Goal: Task Accomplishment & Management: Use online tool/utility

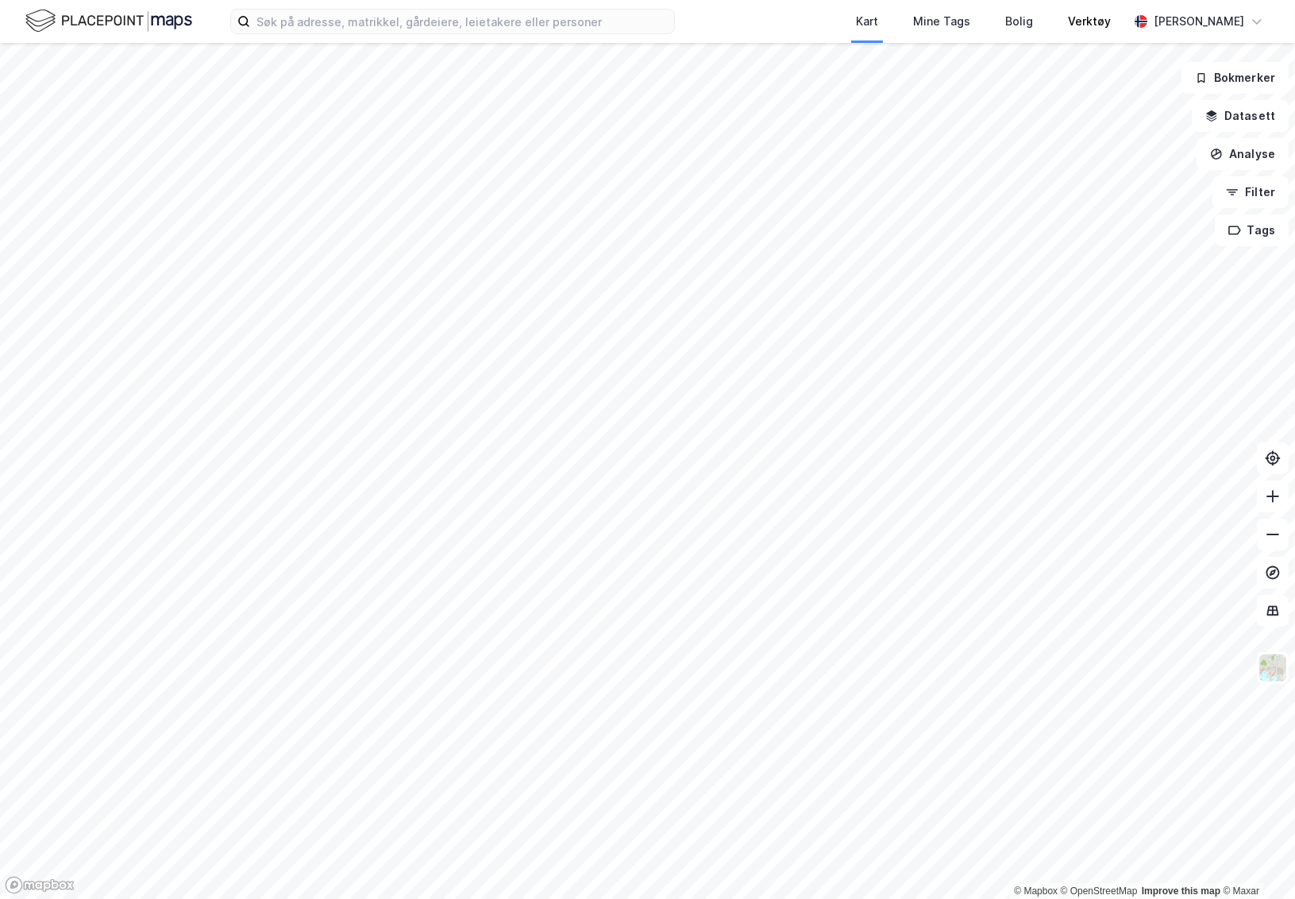
click at [1128, 23] on div "Verktøy" at bounding box center [1089, 21] width 78 height 43
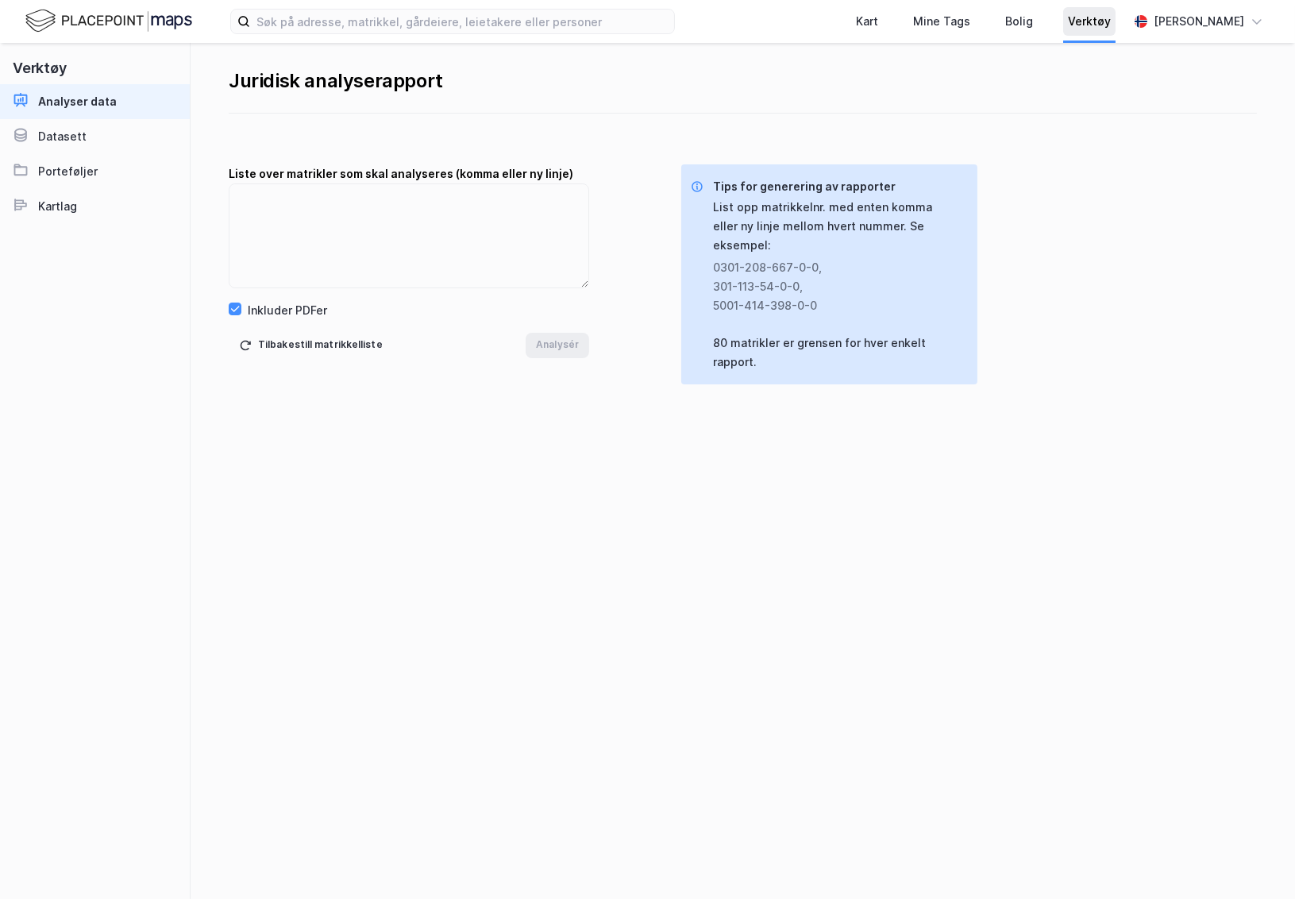
click at [1111, 22] on div "Verktøy" at bounding box center [1089, 21] width 43 height 19
click at [1271, 18] on div "Kart Mine Tags Bolig Verktøy Frede Fardal" at bounding box center [647, 21] width 1295 height 43
click at [1215, 28] on div "[PERSON_NAME]" at bounding box center [1198, 21] width 90 height 19
click at [1185, 101] on div "Åpne Supervisor portalen" at bounding box center [1168, 97] width 141 height 19
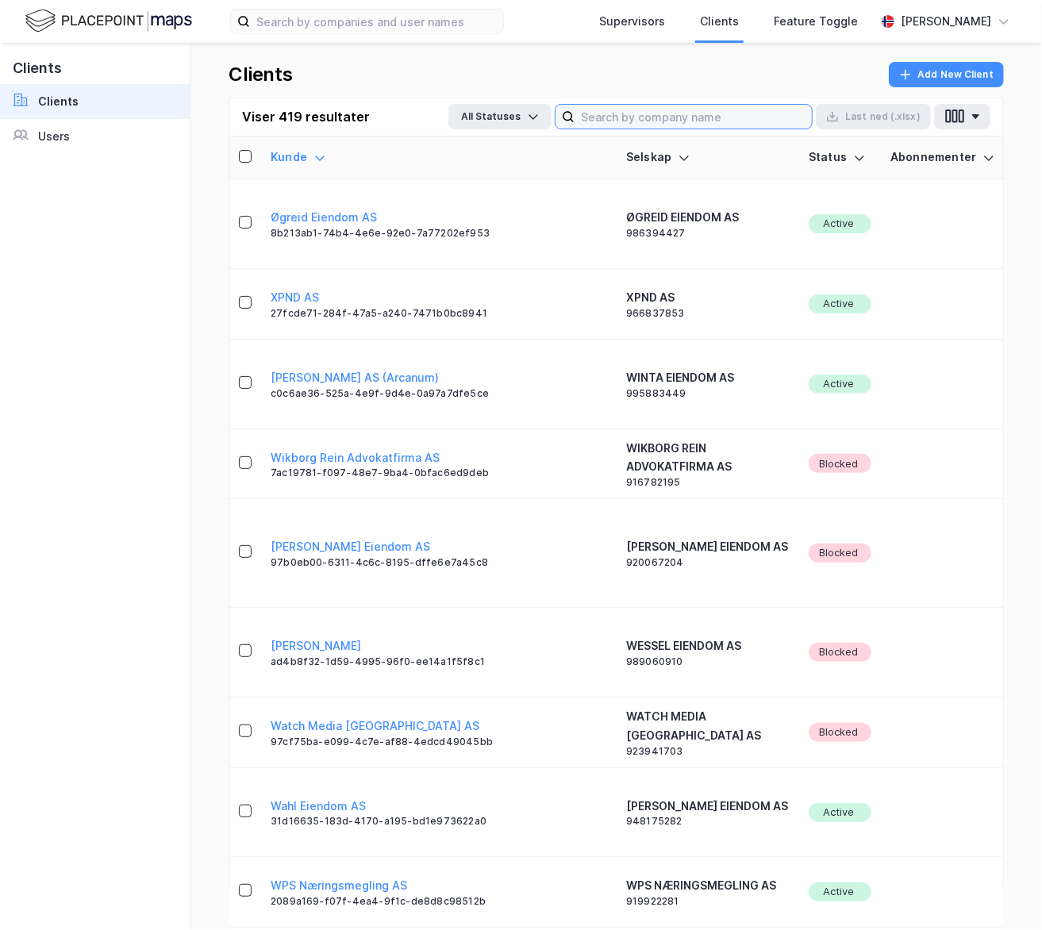
click at [656, 115] on input at bounding box center [693, 117] width 237 height 24
type input "Norion"
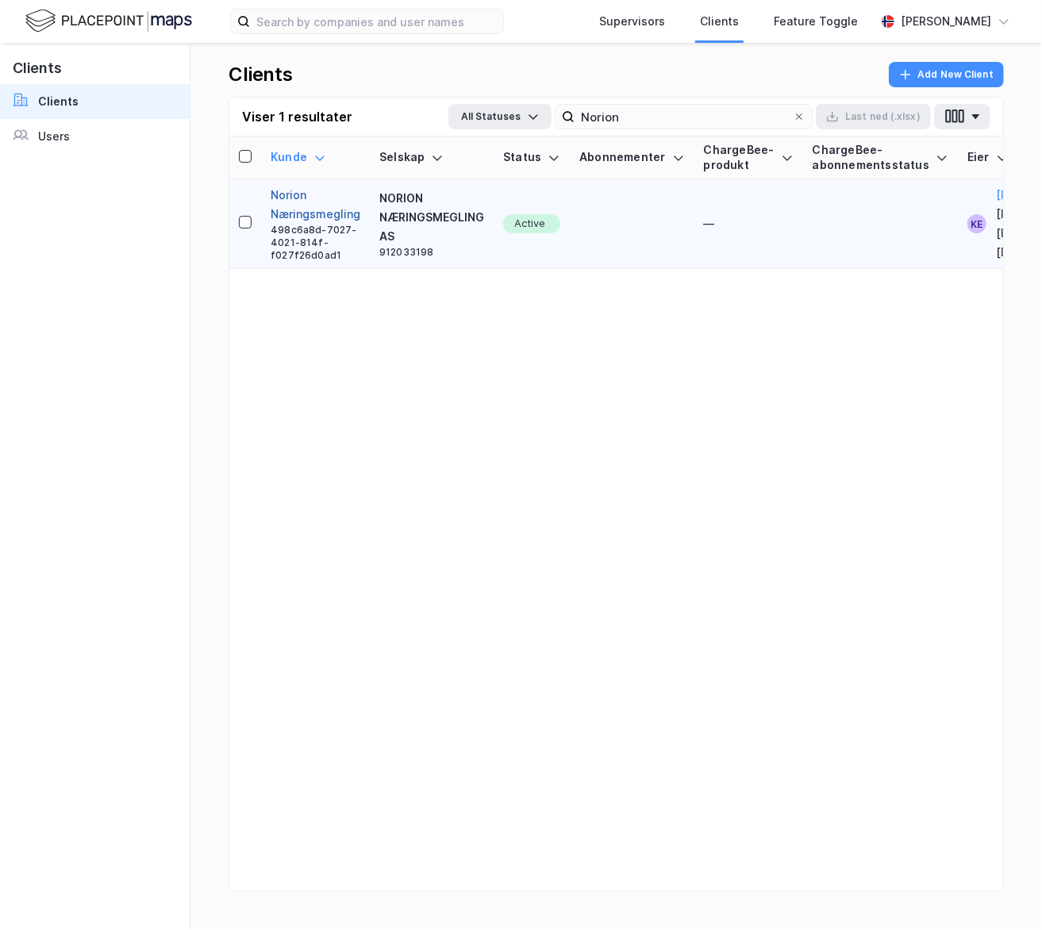
click at [303, 213] on button "Norion Næringsmegling" at bounding box center [316, 205] width 90 height 38
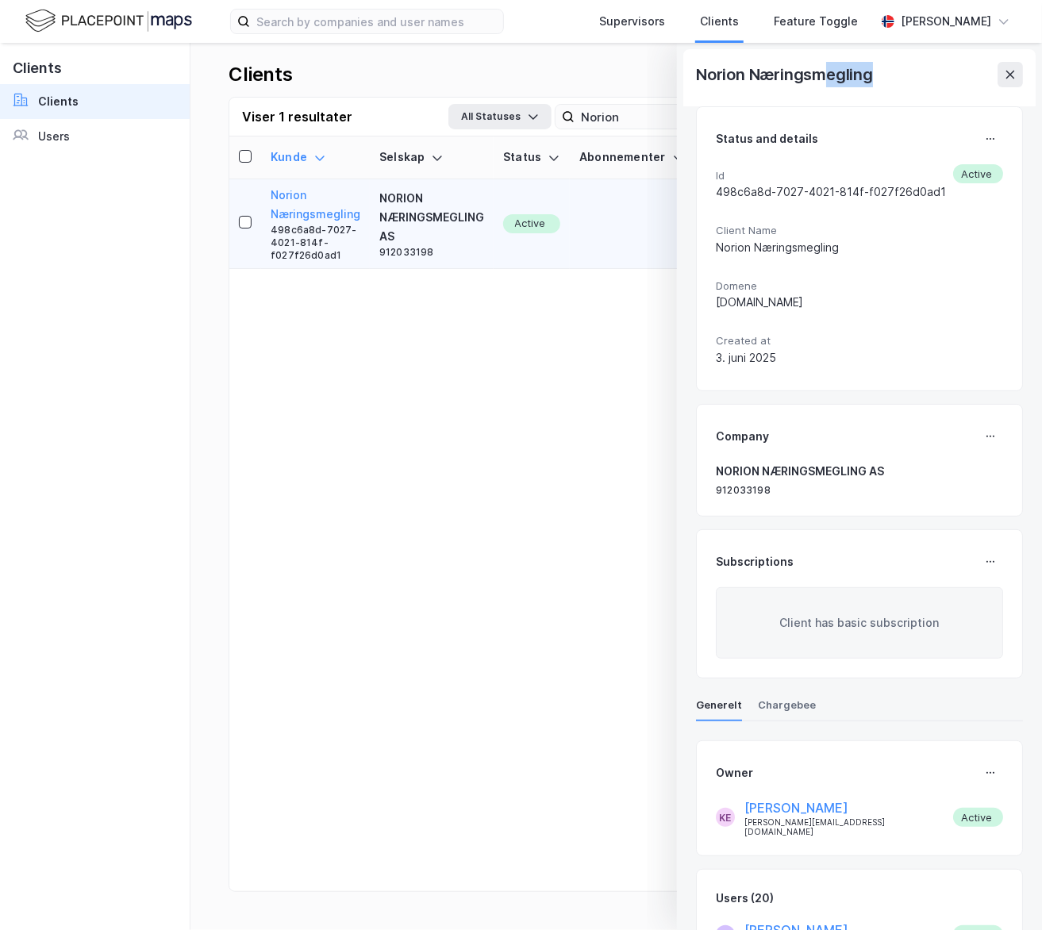
drag, startPoint x: 873, startPoint y: 71, endPoint x: 829, endPoint y: 72, distance: 44.5
click at [828, 72] on div "Norion Næringsmegling" at bounding box center [786, 74] width 180 height 25
click at [848, 72] on div "Norion Næringsmegling" at bounding box center [859, 74] width 327 height 25
drag, startPoint x: 884, startPoint y: 74, endPoint x: 700, endPoint y: 71, distance: 184.2
click at [700, 71] on div "Norion Næringsmegling" at bounding box center [859, 74] width 327 height 25
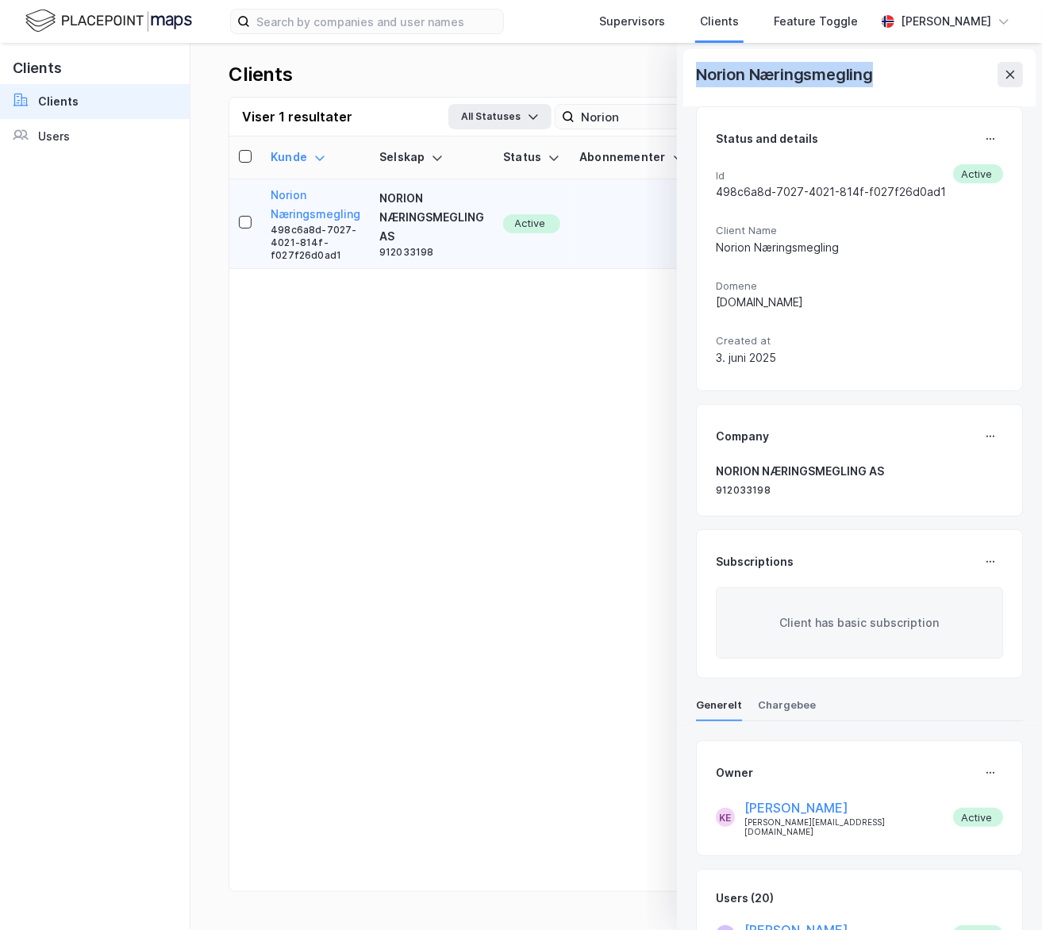
copy div "Norion Næringsmegling"
click at [312, 13] on input at bounding box center [376, 22] width 253 height 24
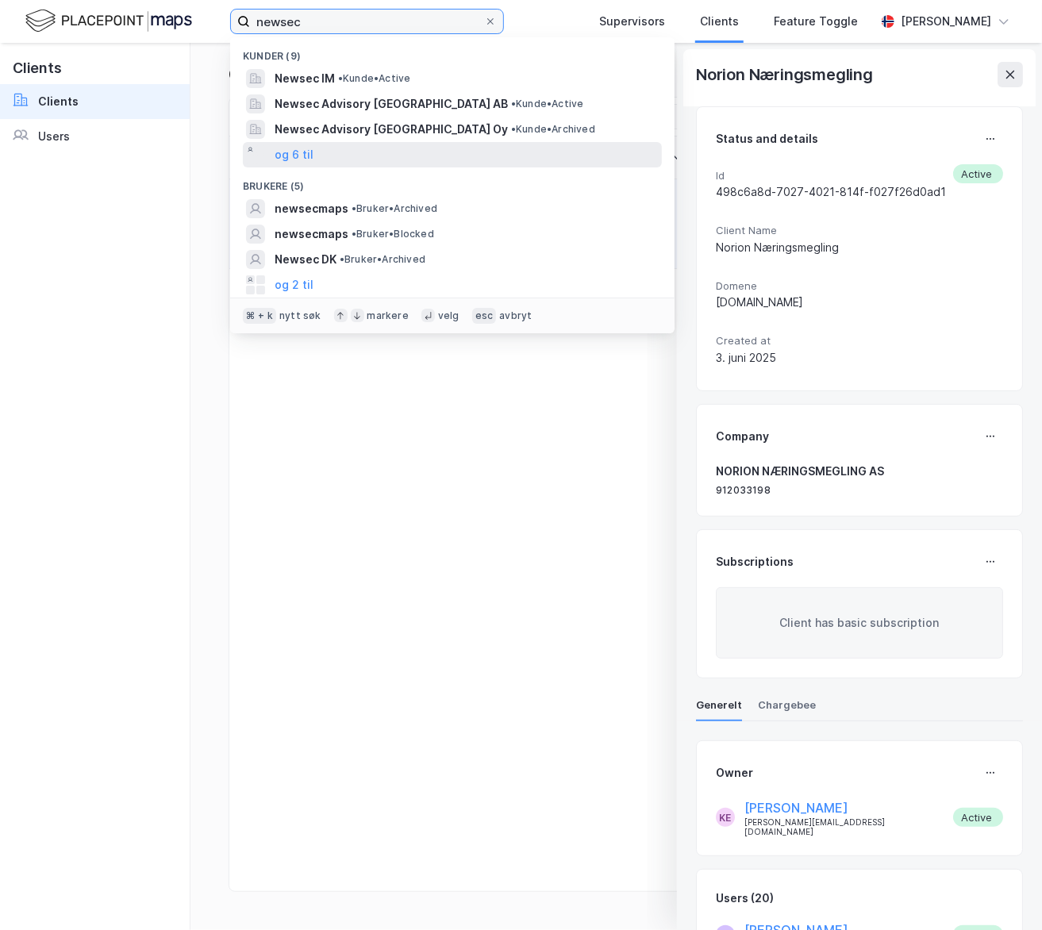
type input "newsec"
click at [353, 151] on div "og 6 til" at bounding box center [452, 154] width 419 height 25
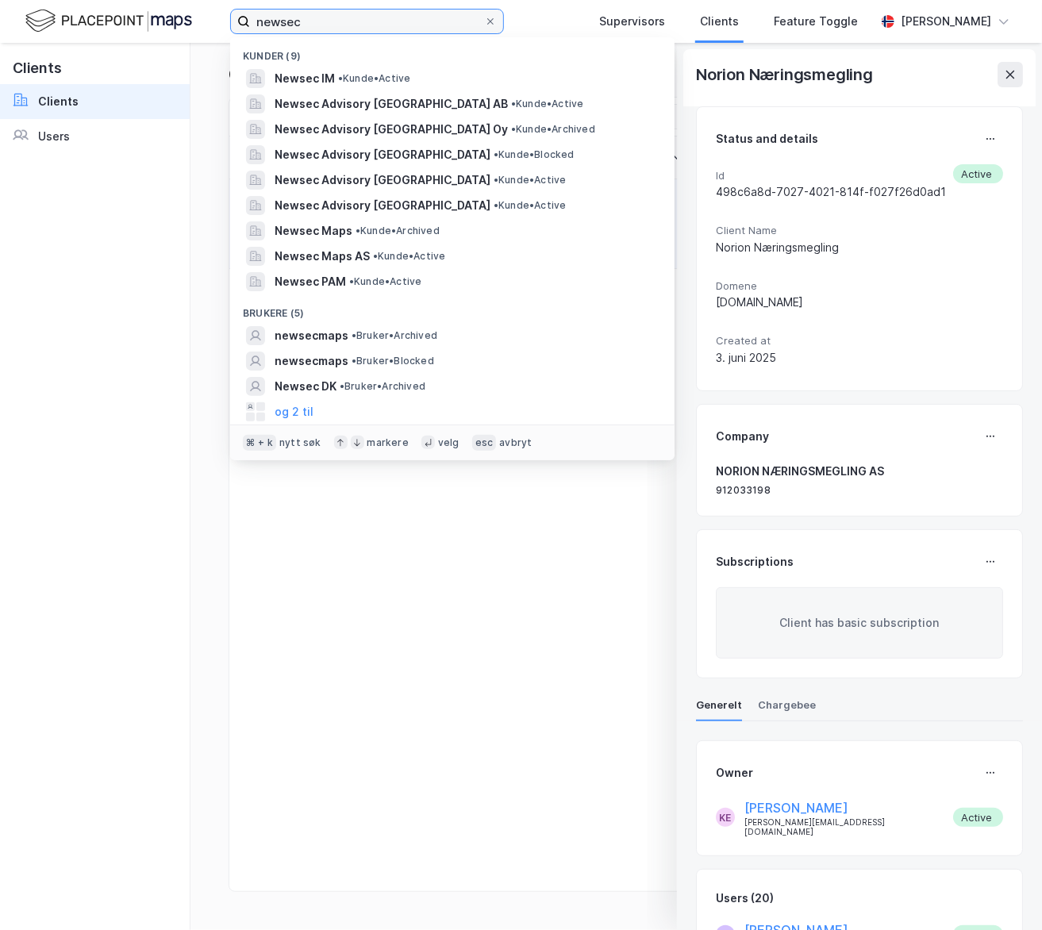
click at [356, 17] on input "newsec" at bounding box center [367, 22] width 234 height 24
click at [426, 626] on div "[PERSON_NAME] Selskap Status Abonnementer ChargeBee-produkt ChargeBee-abonnemen…" at bounding box center [616, 534] width 774 height 794
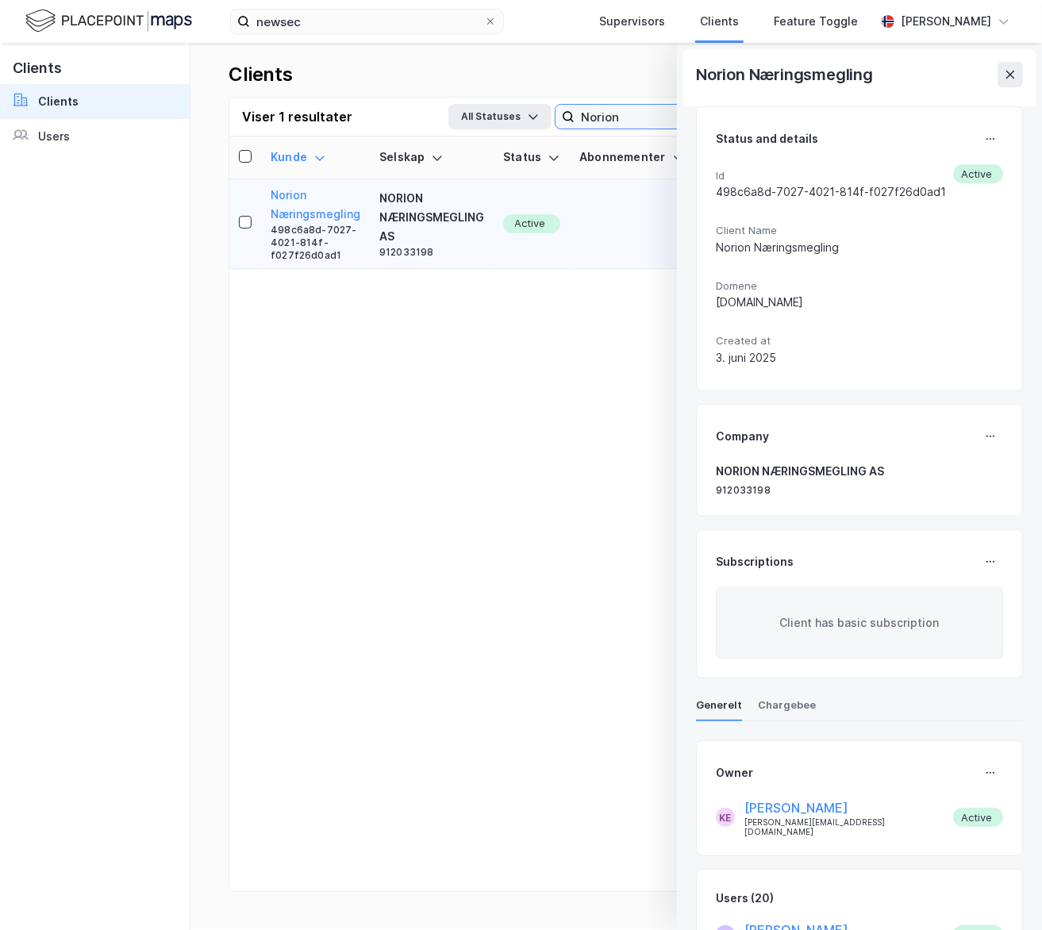
click at [610, 116] on input "Norion" at bounding box center [684, 117] width 218 height 24
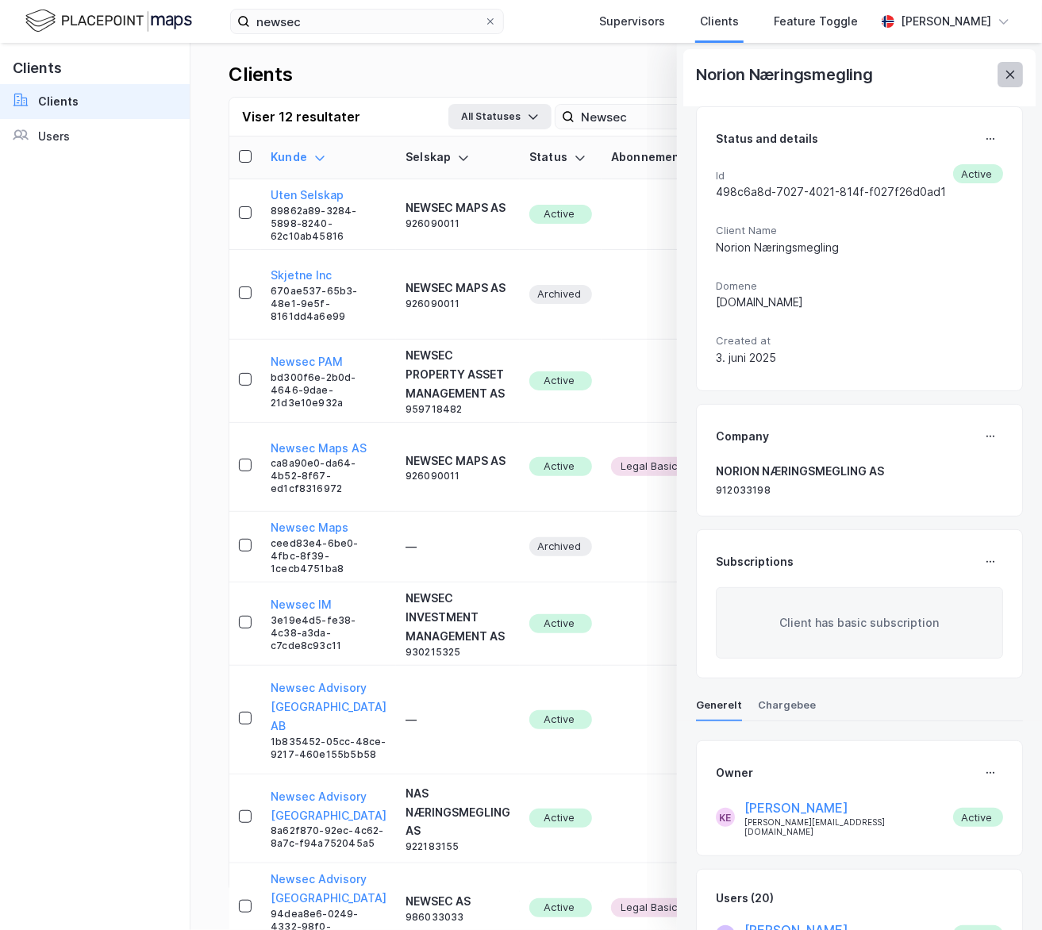
click at [1011, 68] on icon at bounding box center [1010, 74] width 13 height 13
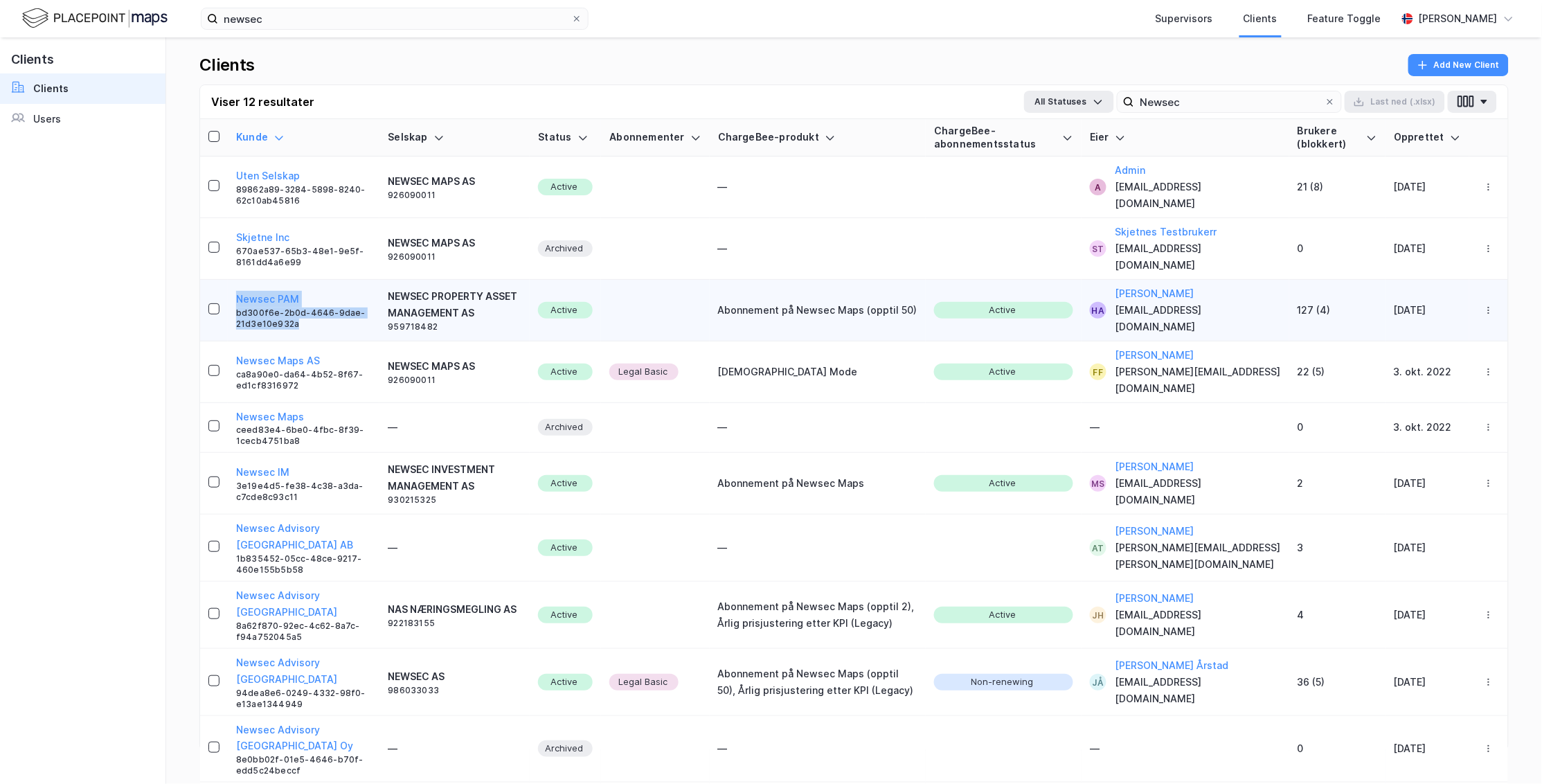
drag, startPoint x: 324, startPoint y: 303, endPoint x: 216, endPoint y: 277, distance: 111.1
click at [216, 280] on tr "Newsec [PERSON_NAME] bd300f6e-2b0d-4646-9dae-21d3e10e932a NEWSEC PROPERTY ASSET…" at bounding box center [853, 310] width 1307 height 62
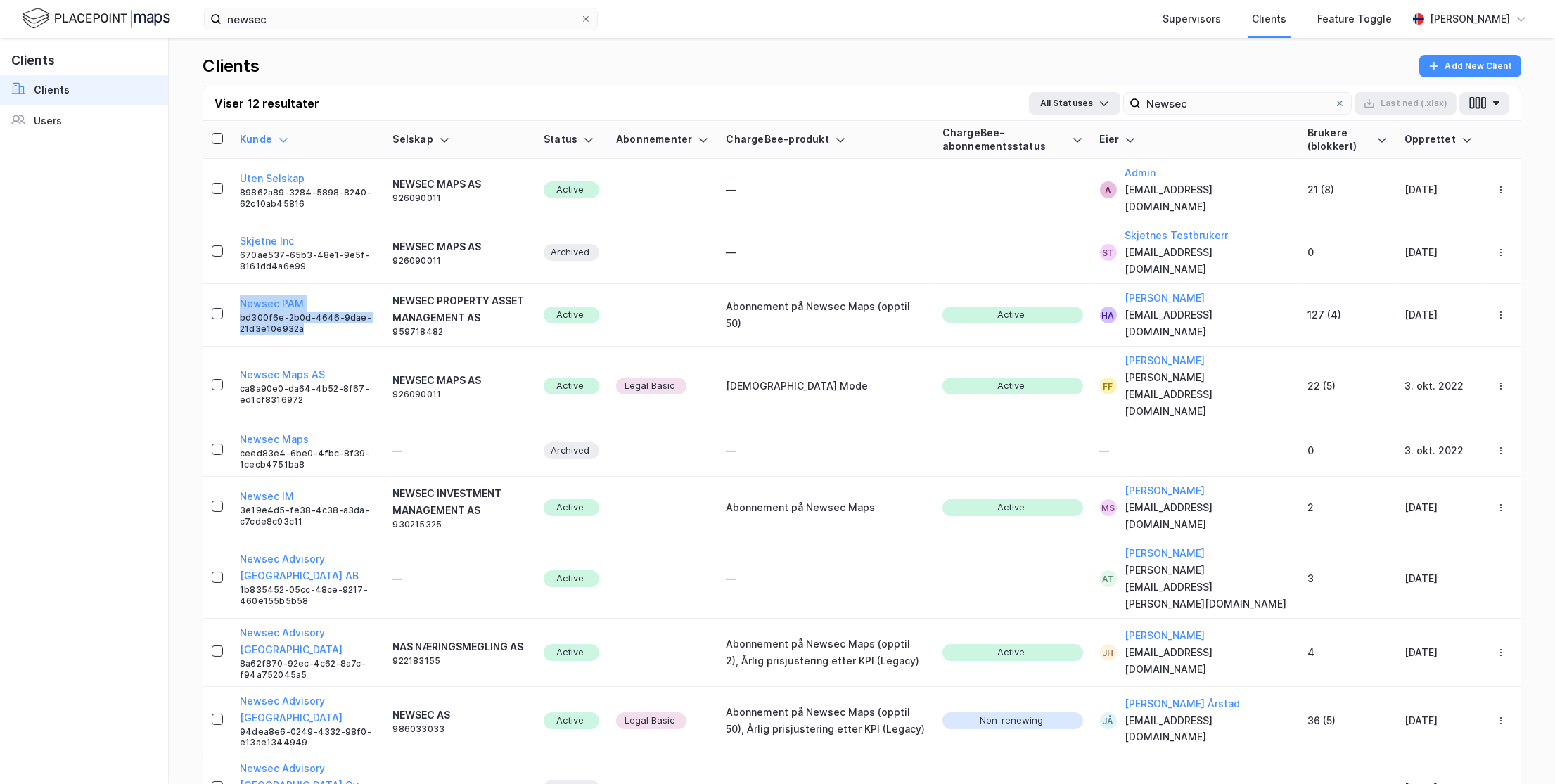
copy div "Newsec [PERSON_NAME] bd300f6e-2b0d-4646-9dae-21d3e10e932a"
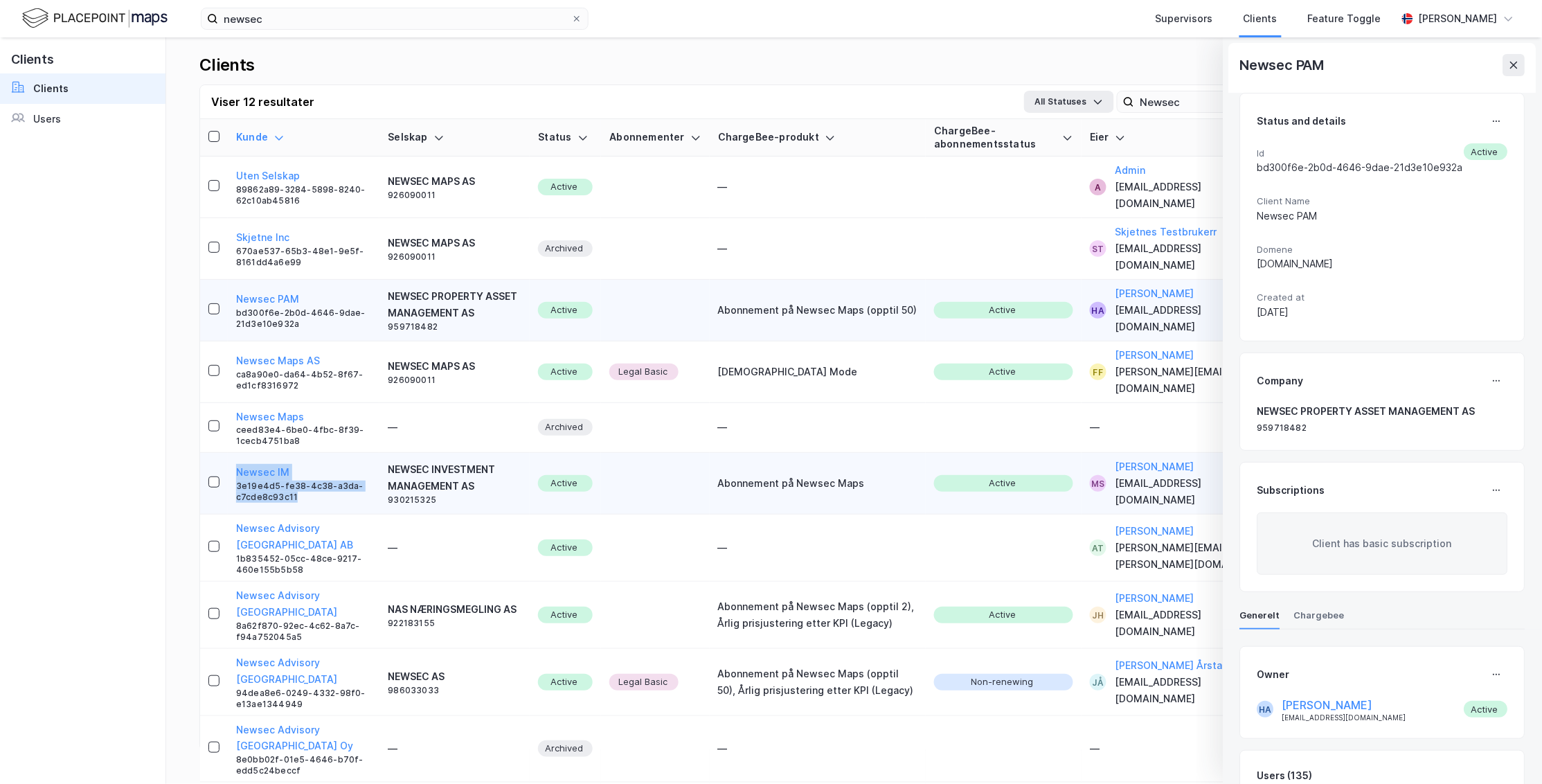
drag, startPoint x: 314, startPoint y: 465, endPoint x: 229, endPoint y: 428, distance: 92.7
click at [229, 453] on td "Newsec IM 3e19e4d5-fe38-4c38-a3da-c7cde8c93c11" at bounding box center [304, 483] width 152 height 62
copy div "Newsec IM 3e19e4d5-fe38-4c38-a3da-c7cde8c93c11"
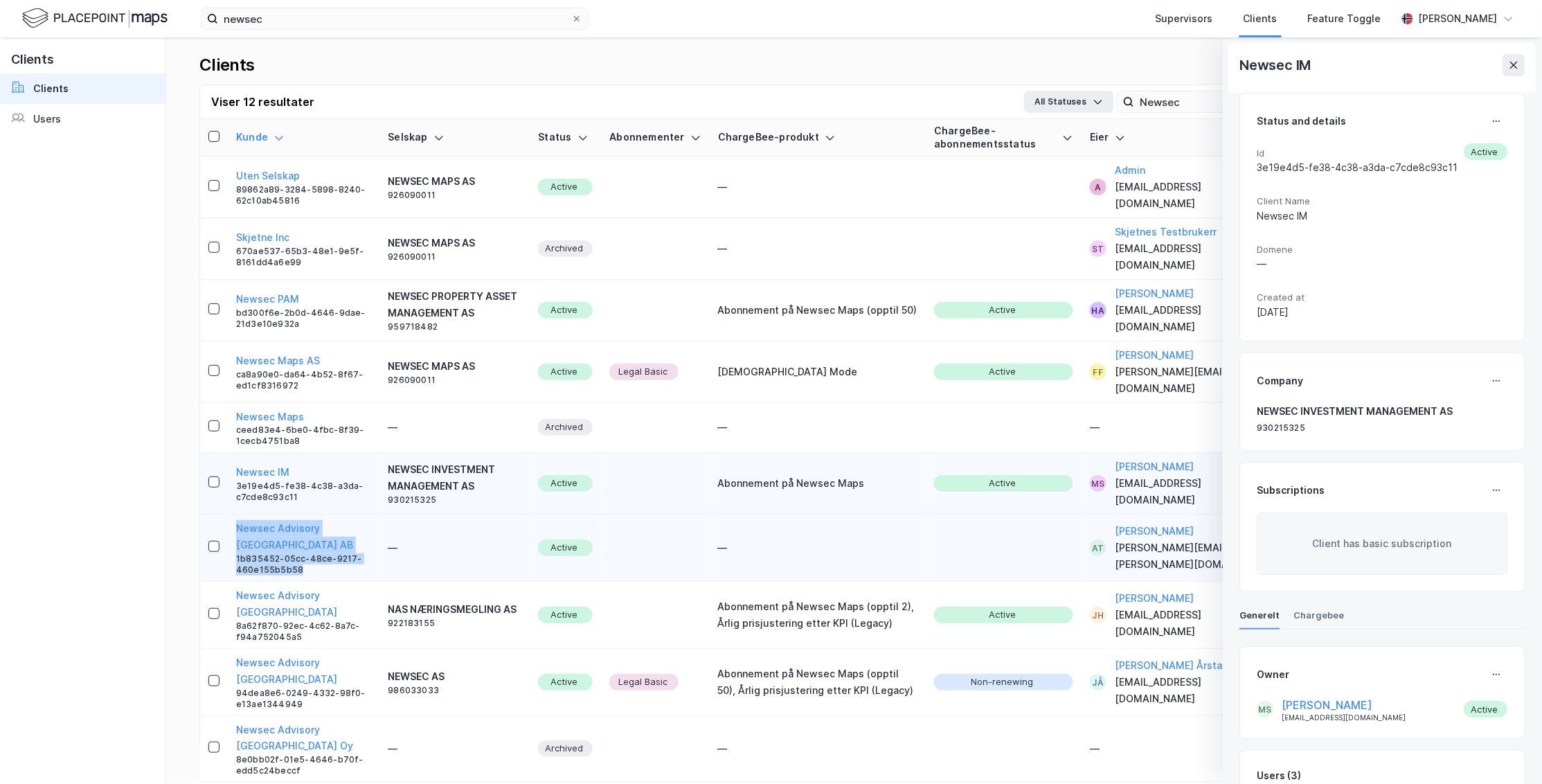
drag, startPoint x: 282, startPoint y: 521, endPoint x: 222, endPoint y: 492, distance: 66.6
click at [222, 515] on tr "Newsec Advisory [GEOGRAPHIC_DATA] AB 1b835452-05cc-48ce-9217-460e155b5b58 — Act…" at bounding box center [853, 548] width 1307 height 67
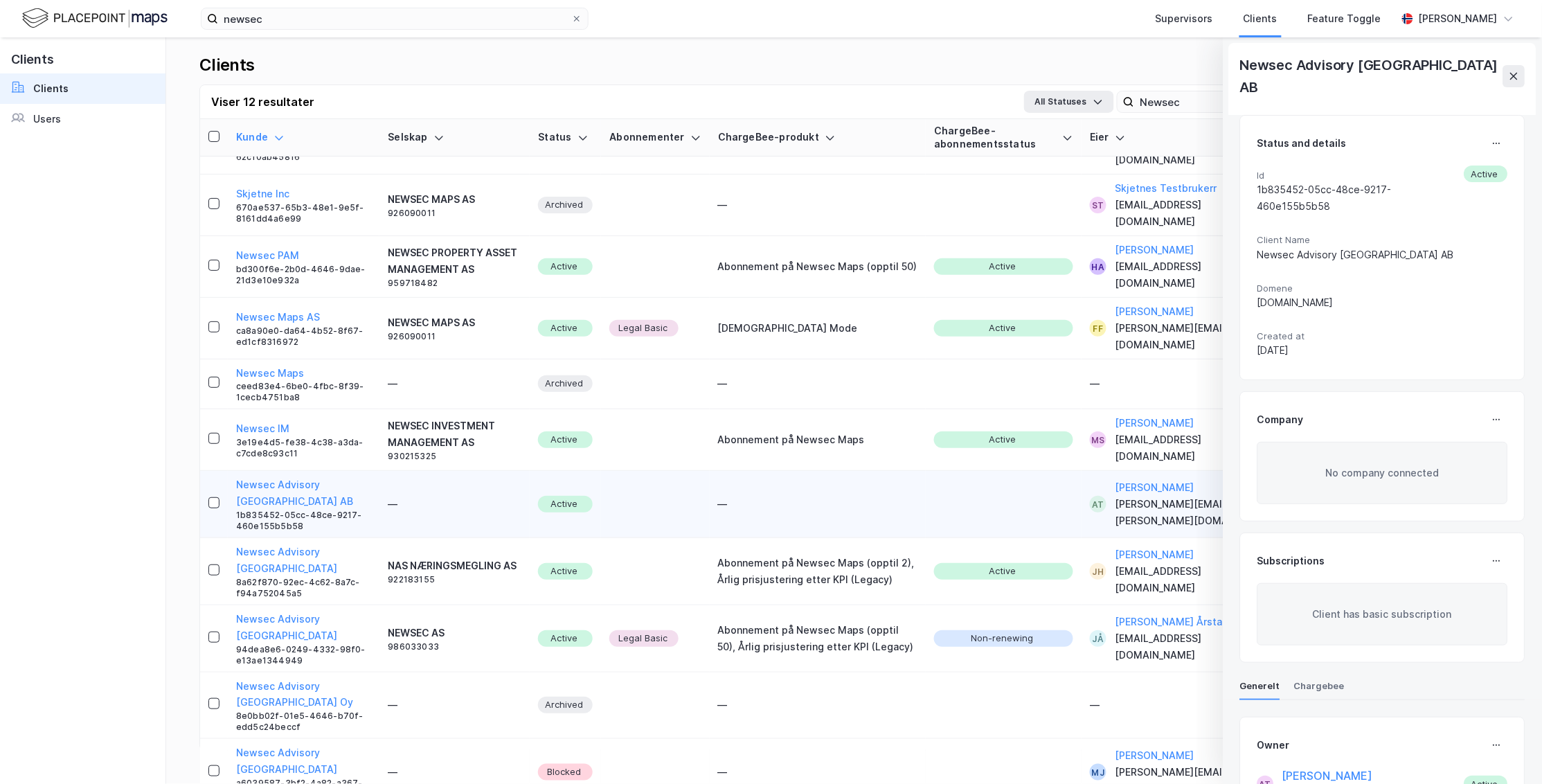
scroll to position [61, 0]
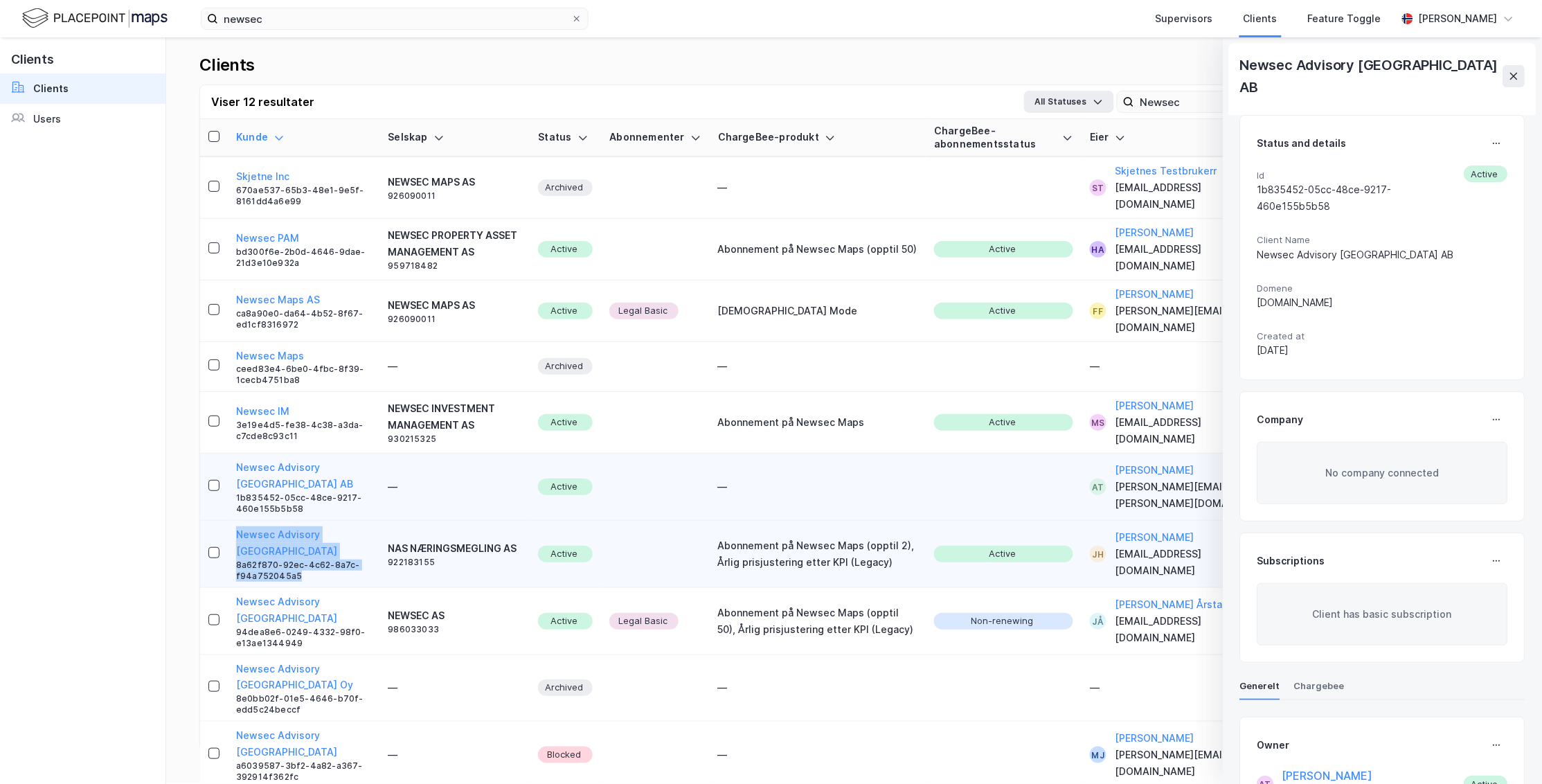
drag, startPoint x: 309, startPoint y: 542, endPoint x: 219, endPoint y: 493, distance: 102.5
click at [222, 521] on tr "Newsec Advisory [GEOGRAPHIC_DATA] 8a62f870-92ec-4c62-8a7c-f94a752045a5 NAS NÆRI…" at bounding box center [853, 554] width 1307 height 67
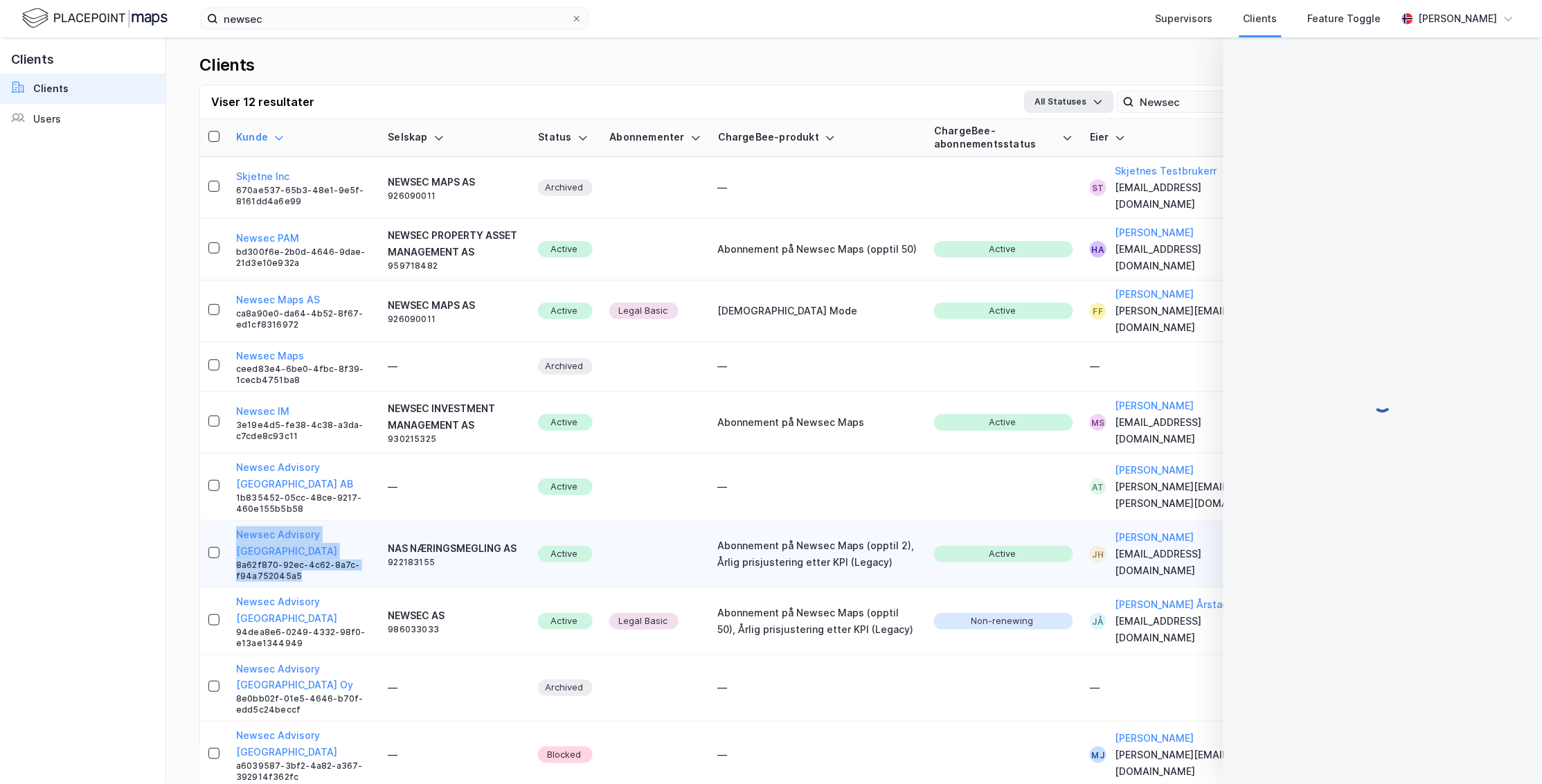
copy div "Newsec Advisory [GEOGRAPHIC_DATA] 8a62f870-92ec-4c62-8a7c-f94a752045a5"
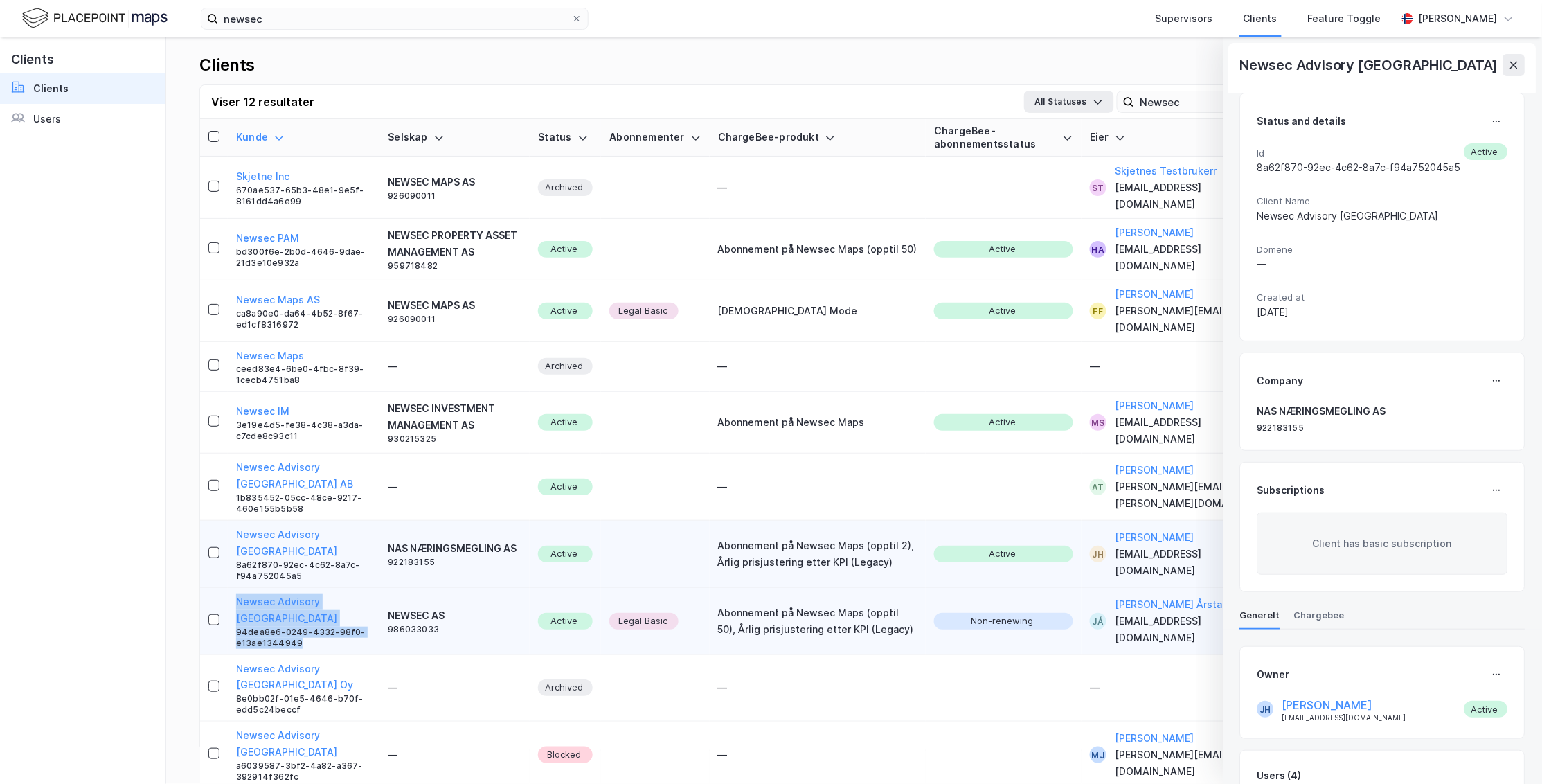
drag, startPoint x: 314, startPoint y: 587, endPoint x: 232, endPoint y: 561, distance: 86.0
click at [232, 588] on td "Newsec Advisory [GEOGRAPHIC_DATA] 94dea8e6-0249-4332-98f0-e13ae1344949" at bounding box center [304, 621] width 152 height 67
copy div "Newsec Advisory [GEOGRAPHIC_DATA] 94dea8e6-0249-4332-98f0-e13ae1344949"
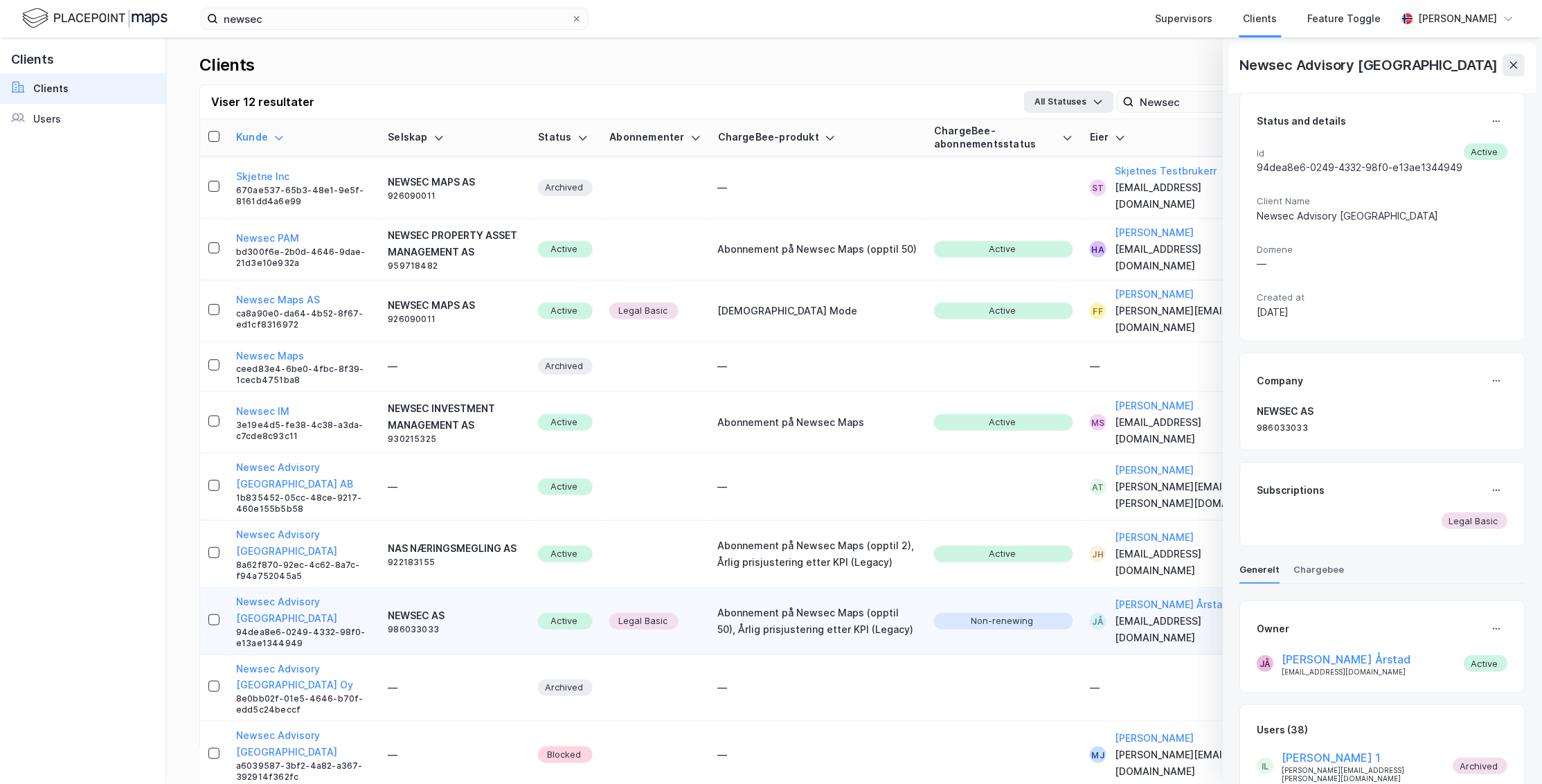
drag, startPoint x: 303, startPoint y: 769, endPoint x: 237, endPoint y: 740, distance: 72.1
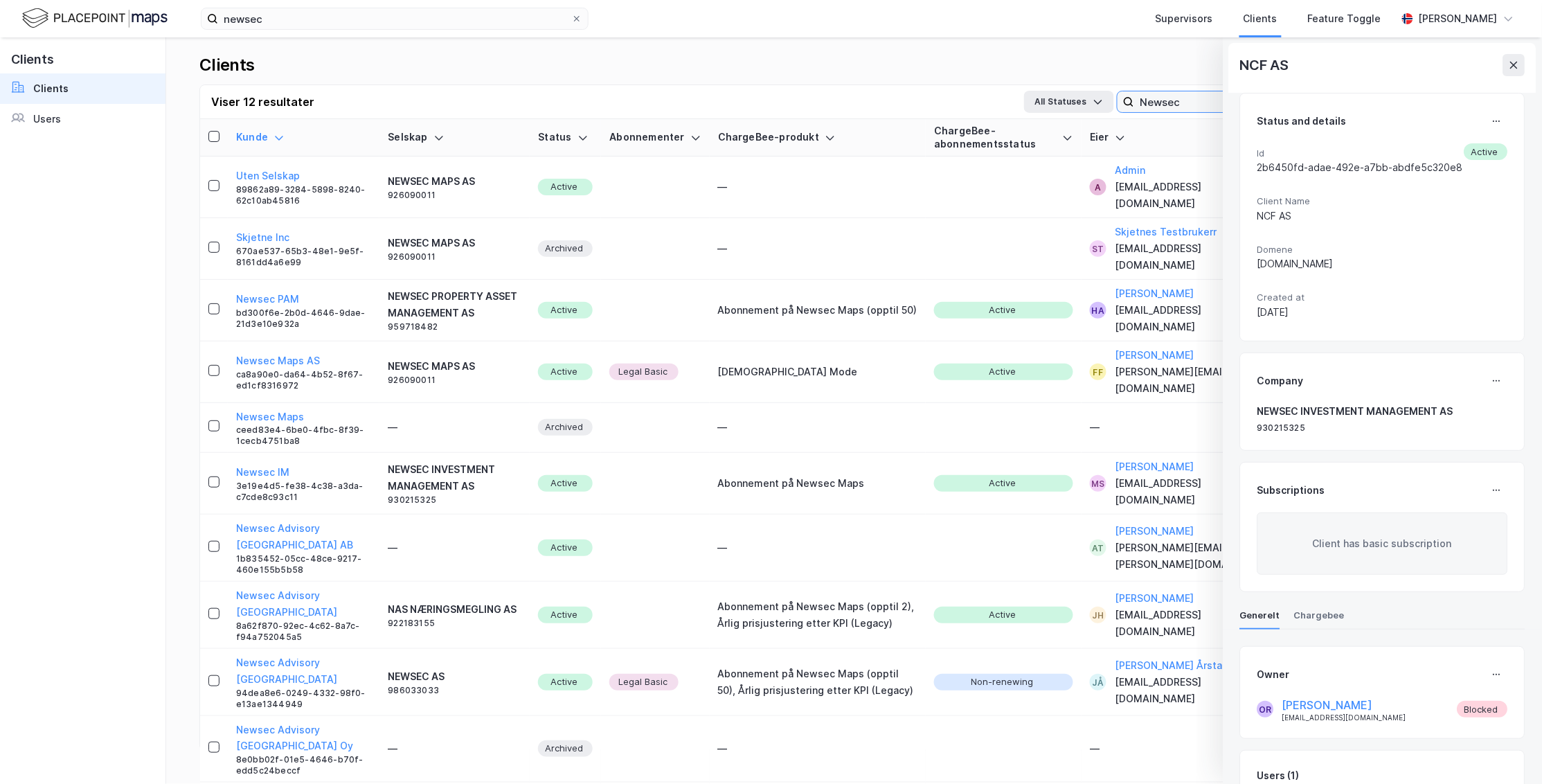
click at [908, 102] on input "Newsec" at bounding box center [1229, 102] width 190 height 21
type input "fokus"
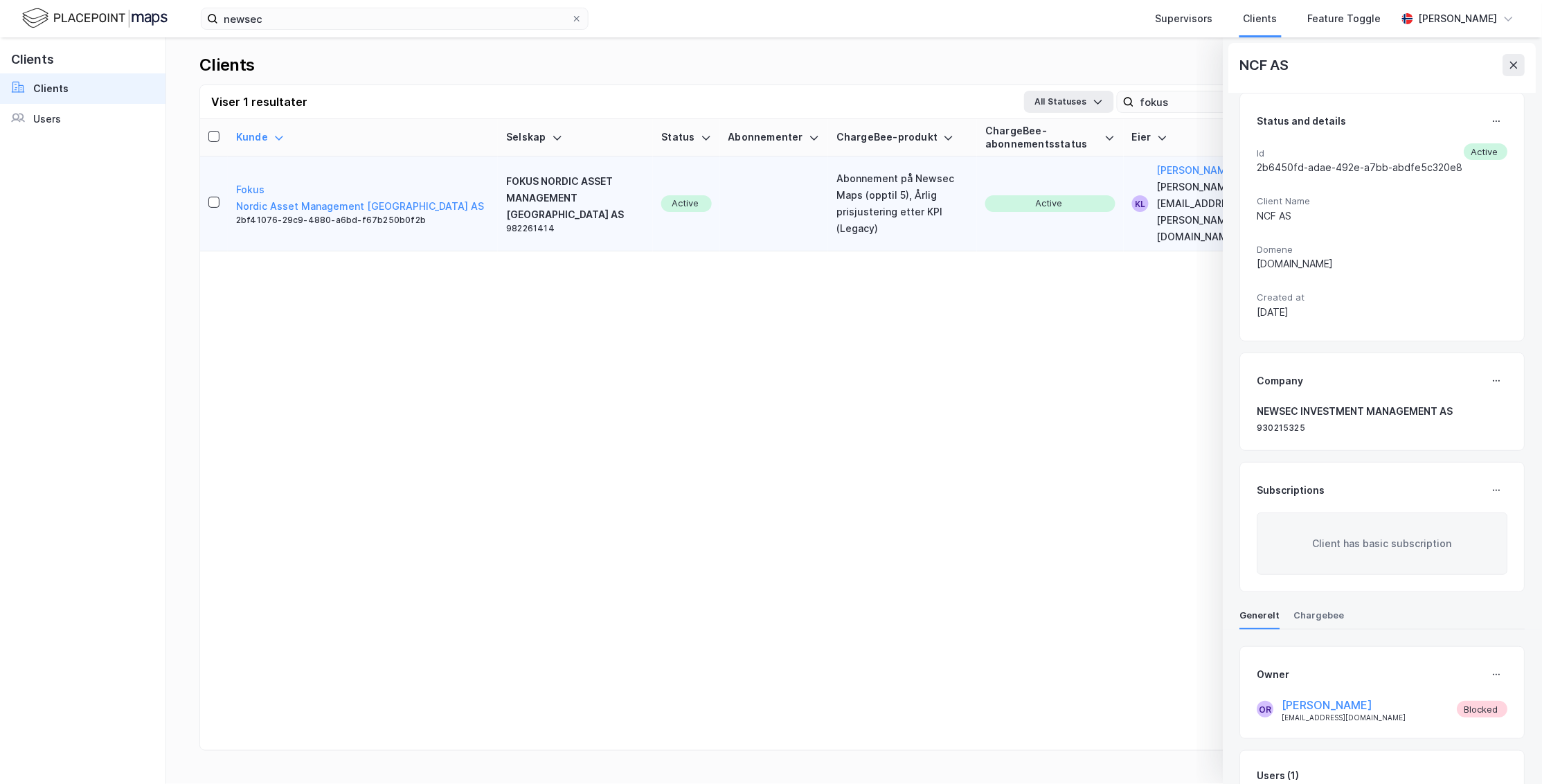
click at [370, 215] on div "2bf41076-29c9-4880-a6bd-f67b250b0f2b" at bounding box center [363, 220] width 254 height 11
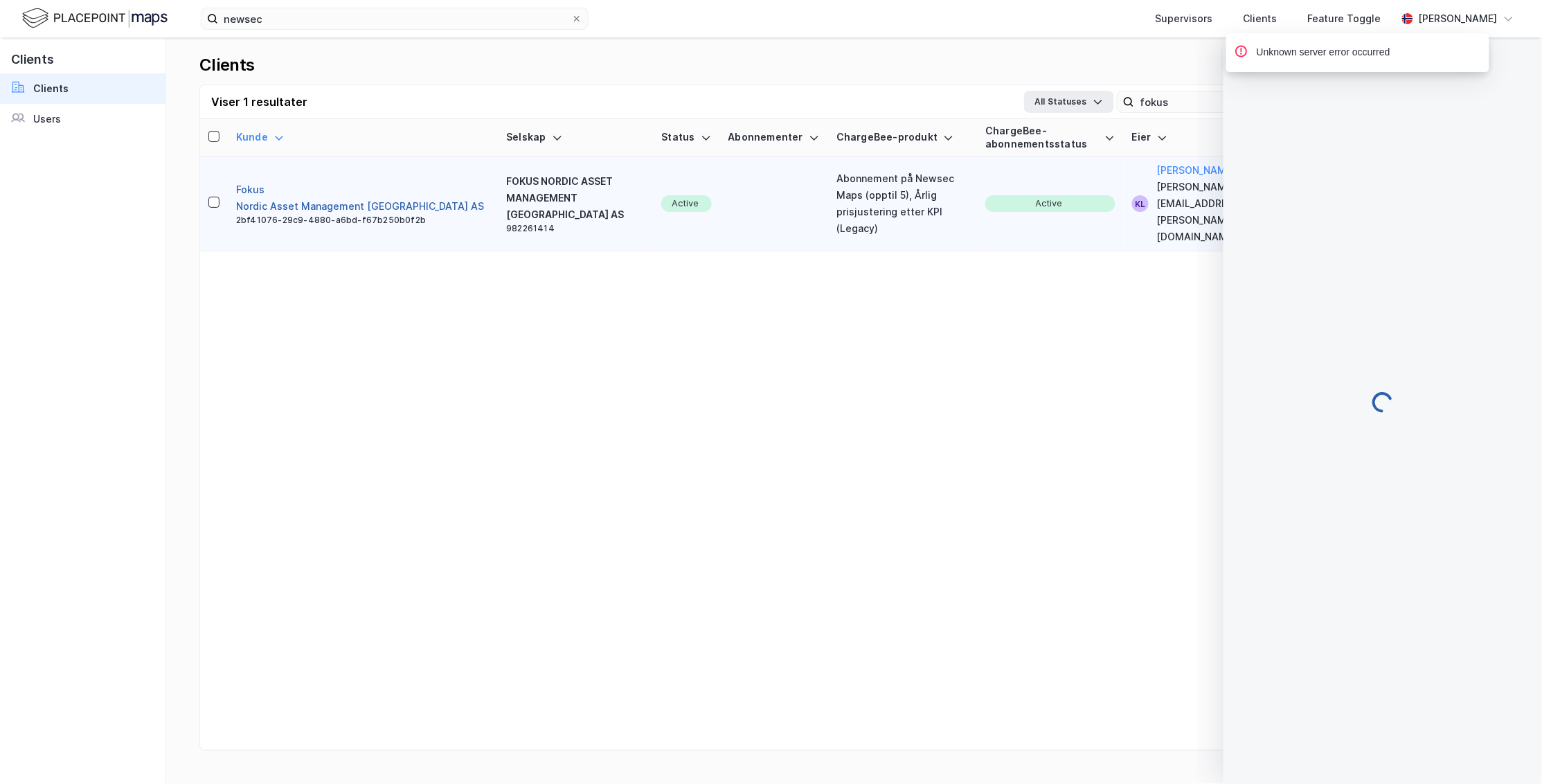
click at [247, 181] on button "Fokus Nordic Asset Management [GEOGRAPHIC_DATA] AS" at bounding box center [363, 198] width 254 height 33
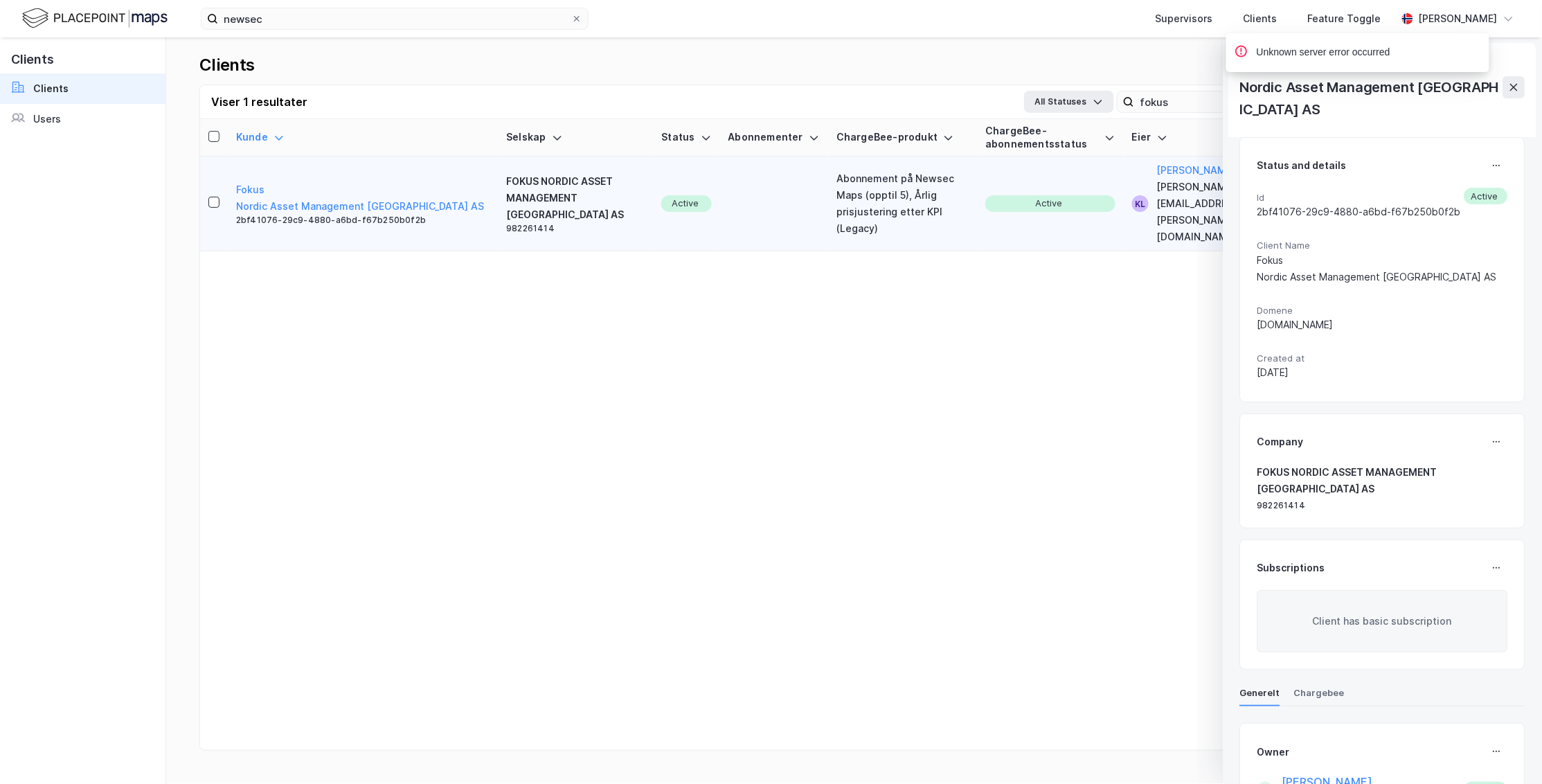
click at [908, 203] on div "2bf41076-29c9-4880-a6bd-f67b250b0f2b" at bounding box center [1359, 211] width 203 height 17
copy div "2bf41076-29c9-4880-a6bd-f67b250b0f2b"
